Goal: Task Accomplishment & Management: Use online tool/utility

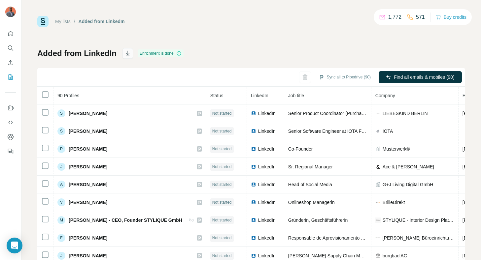
click at [128, 51] on icon "button" at bounding box center [127, 53] width 7 height 7
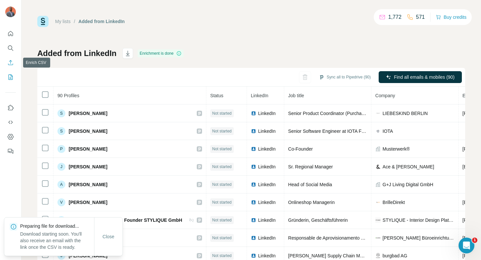
click at [8, 62] on icon "Enrich CSV" at bounding box center [10, 62] width 7 height 7
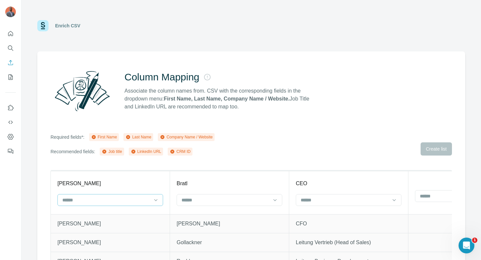
click at [127, 204] on div at bounding box center [106, 200] width 89 height 11
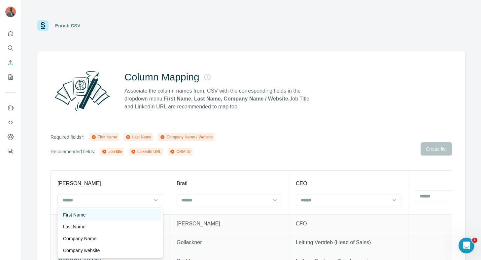
click at [113, 217] on div "First Name" at bounding box center [110, 215] width 94 height 7
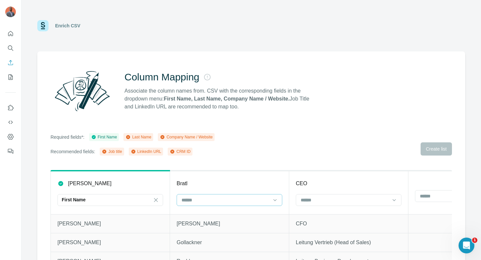
click at [190, 201] on input at bounding box center [225, 200] width 89 height 7
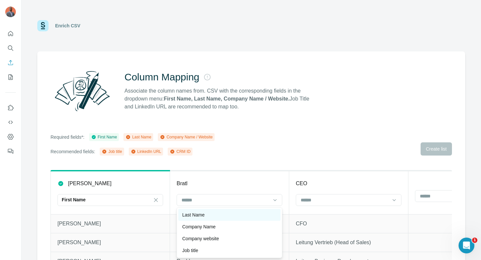
click at [199, 218] on p "Last Name" at bounding box center [193, 215] width 22 height 7
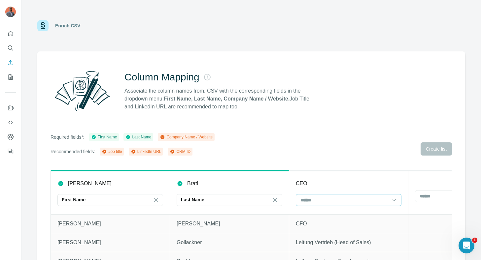
click at [308, 203] on input at bounding box center [344, 200] width 89 height 7
click at [314, 241] on p "Job title" at bounding box center [309, 239] width 16 height 7
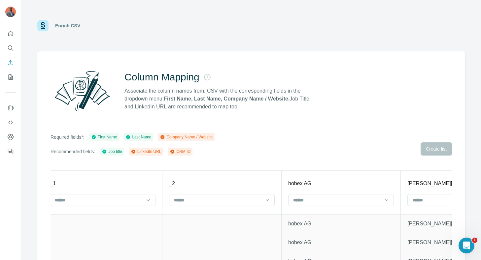
scroll to position [0, 481]
click at [333, 200] on input at bounding box center [340, 200] width 89 height 7
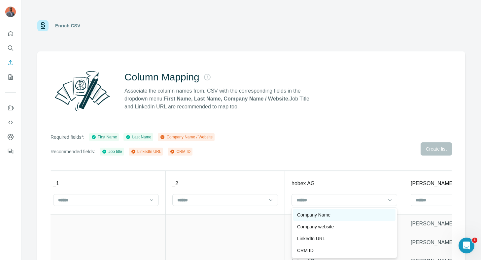
click at [328, 214] on p "Company Name" at bounding box center [313, 215] width 33 height 7
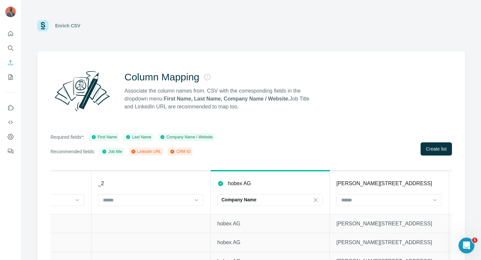
scroll to position [0, 556]
click at [395, 199] on input at bounding box center [384, 200] width 89 height 7
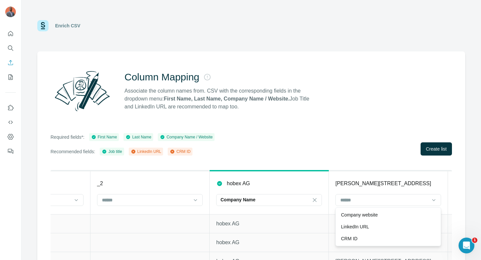
click at [360, 157] on div "Column Mapping Associate the column names from. CSV with the corresponding fiel…" at bounding box center [251, 168] width 428 height 232
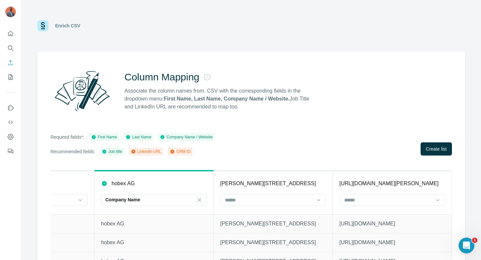
scroll to position [0, 742]
click at [373, 200] on input at bounding box center [388, 200] width 89 height 7
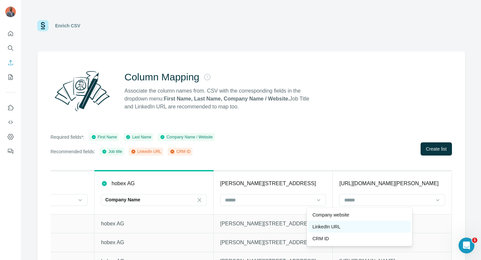
click at [361, 227] on div "LinkedIn URL" at bounding box center [359, 227] width 94 height 7
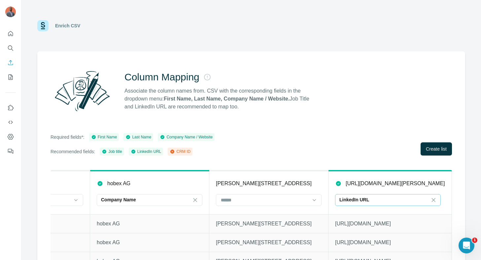
click at [374, 201] on div "LinkedIn URL" at bounding box center [383, 200] width 89 height 7
click at [362, 204] on div "LinkedIn URL" at bounding box center [383, 200] width 89 height 11
click at [430, 199] on icon at bounding box center [433, 200] width 7 height 7
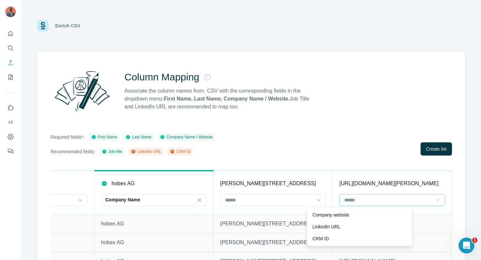
click at [431, 197] on th "[URL][DOMAIN_NAME][PERSON_NAME]" at bounding box center [392, 193] width 119 height 44
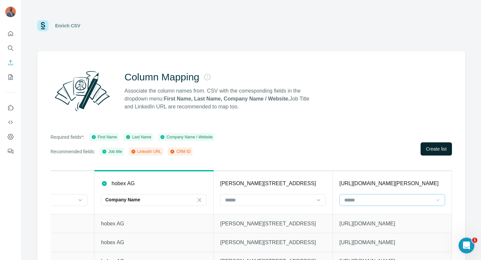
click at [433, 148] on span "Create list" at bounding box center [436, 149] width 21 height 7
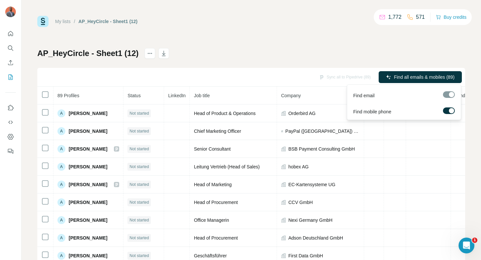
click at [435, 75] on span "Find all emails & mobiles (89)" at bounding box center [424, 77] width 61 height 7
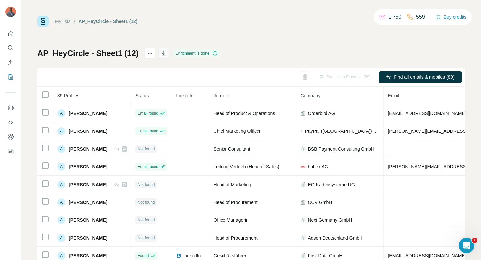
click at [160, 55] on icon "button" at bounding box center [163, 53] width 7 height 7
